Goal: Transaction & Acquisition: Purchase product/service

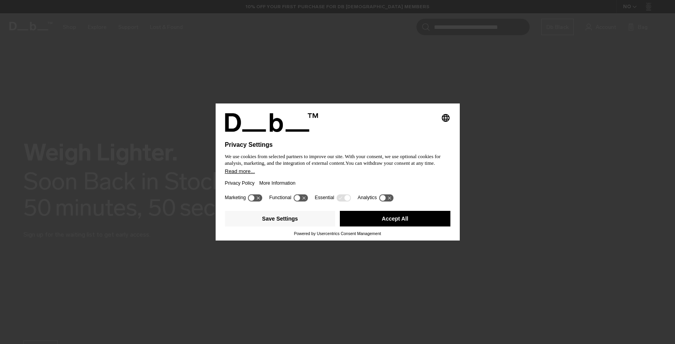
click at [393, 224] on button "Accept All" at bounding box center [395, 219] width 111 height 16
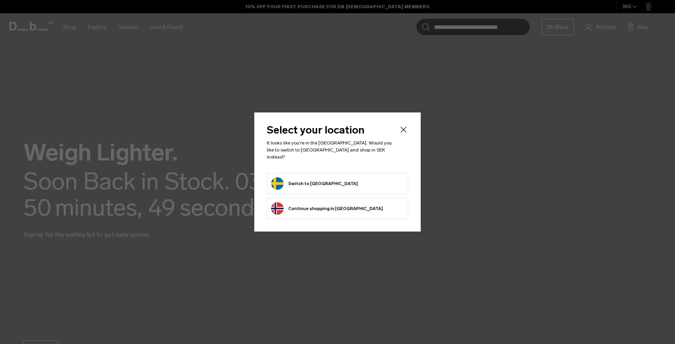
click at [308, 177] on button "Switch to [GEOGRAPHIC_DATA]" at bounding box center [314, 183] width 87 height 13
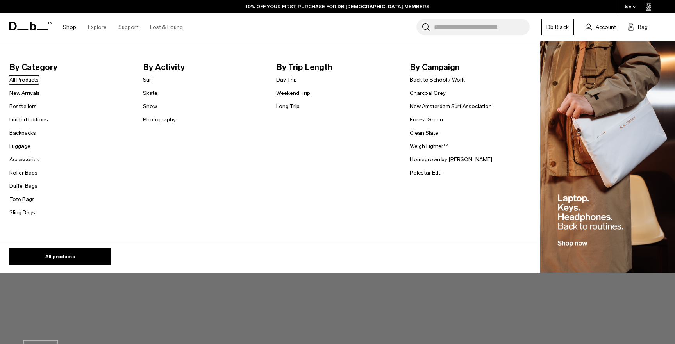
click at [23, 149] on link "Luggage" at bounding box center [19, 146] width 21 height 8
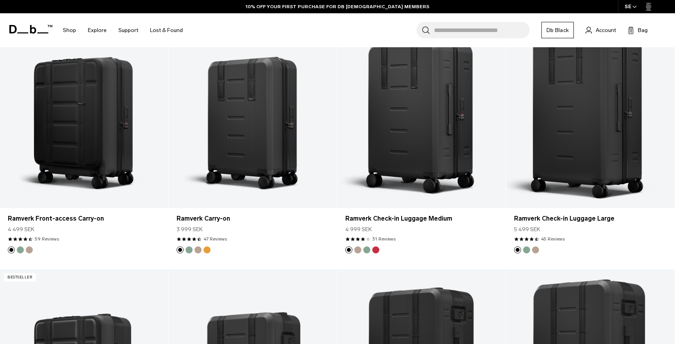
scroll to position [686, 0]
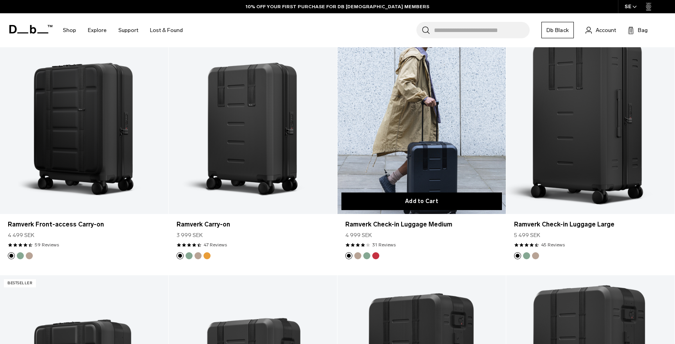
click at [424, 199] on button "Add to Cart" at bounding box center [422, 202] width 161 height 18
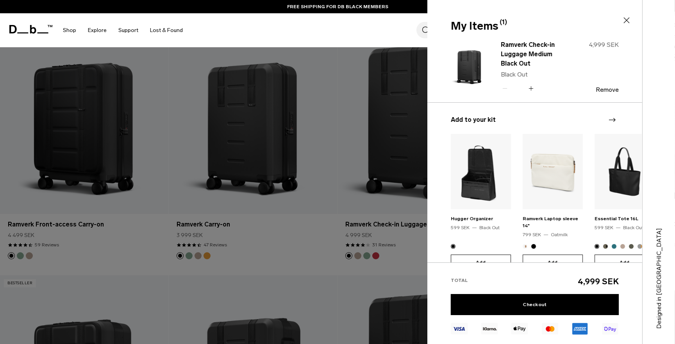
click at [629, 18] on icon at bounding box center [626, 20] width 9 height 9
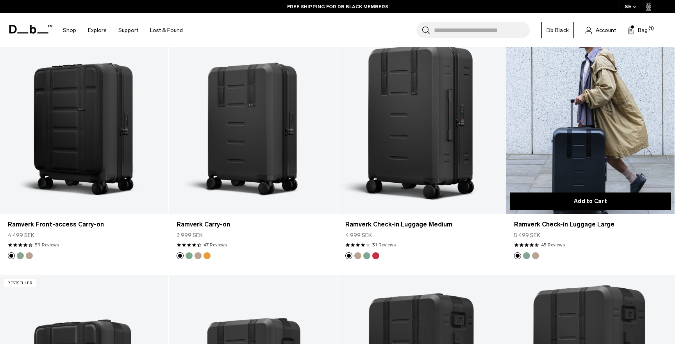
click at [569, 201] on button "Add to Cart" at bounding box center [590, 202] width 161 height 18
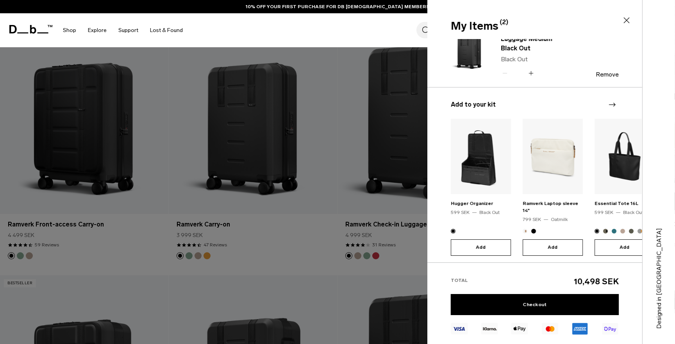
scroll to position [75, 0]
click at [612, 106] on icon "Next slide" at bounding box center [612, 103] width 9 height 9
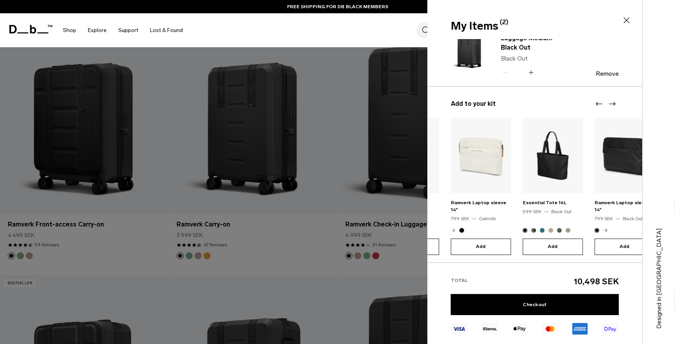
click at [612, 106] on icon "Next slide" at bounding box center [612, 103] width 9 height 9
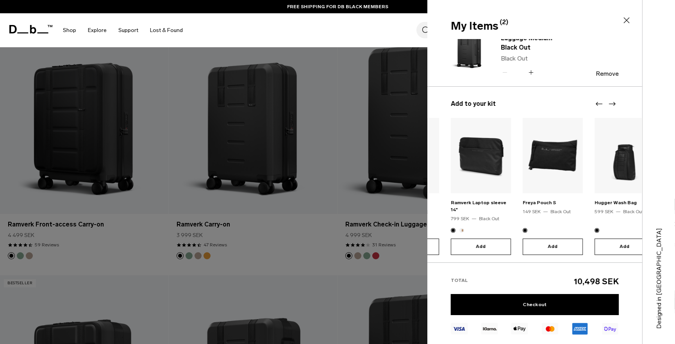
click at [612, 106] on icon "Next slide" at bounding box center [612, 103] width 9 height 9
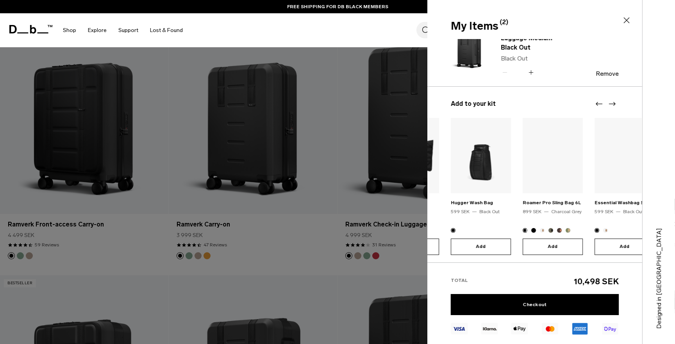
click at [612, 106] on icon "Next slide" at bounding box center [612, 103] width 9 height 9
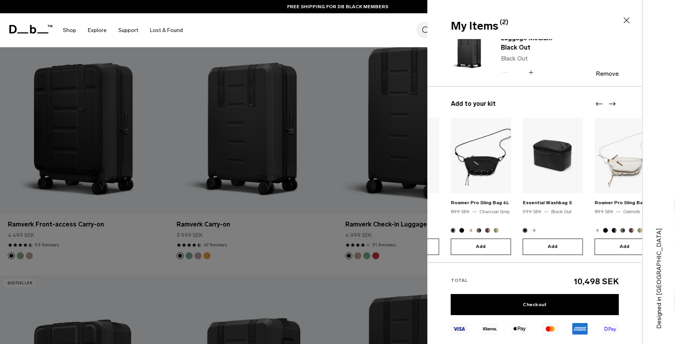
click at [612, 106] on icon "Next slide" at bounding box center [612, 103] width 9 height 9
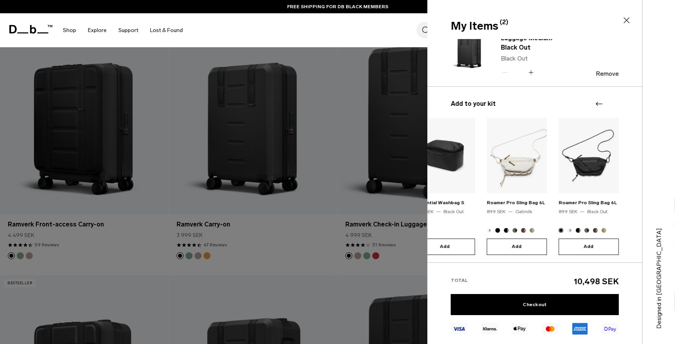
click at [612, 106] on div at bounding box center [605, 103] width 23 height 9
click at [627, 23] on icon at bounding box center [626, 20] width 9 height 9
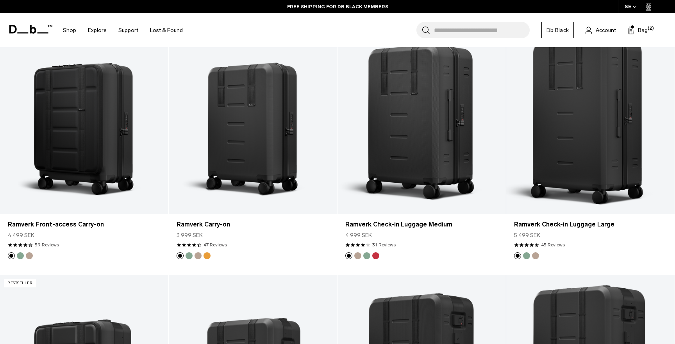
click at [28, 21] on span at bounding box center [30, 29] width 43 height 36
click at [26, 27] on icon at bounding box center [30, 29] width 43 height 9
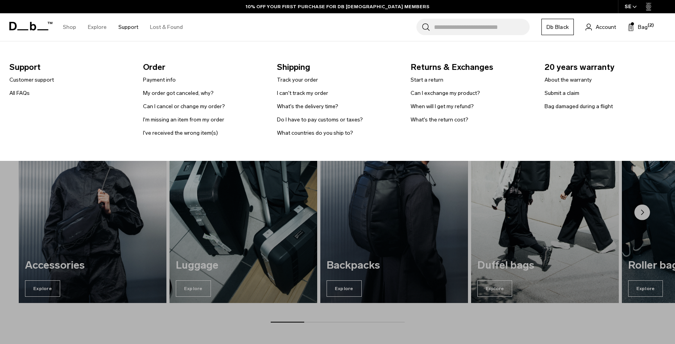
scroll to position [416, 0]
